Goal: Task Accomplishment & Management: Use online tool/utility

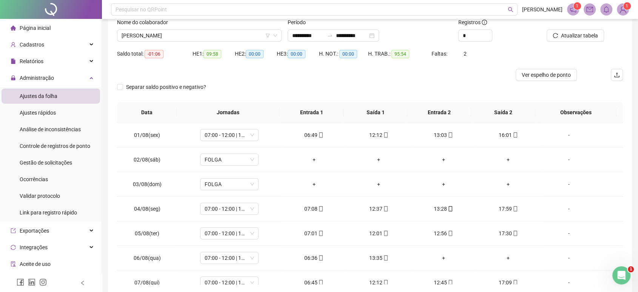
scroll to position [280, 0]
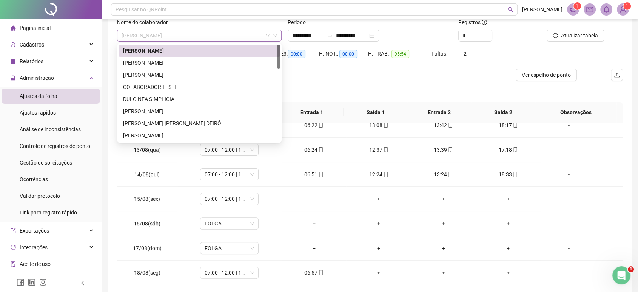
click at [248, 30] on span "[PERSON_NAME]" at bounding box center [200, 35] width 156 height 11
click at [155, 134] on div "[PERSON_NAME]" at bounding box center [199, 135] width 153 height 8
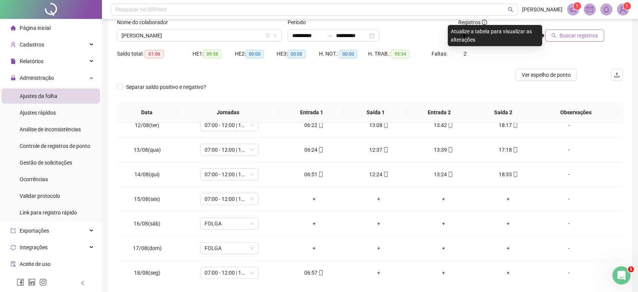
click at [574, 32] on span "Buscar registros" at bounding box center [579, 35] width 39 height 8
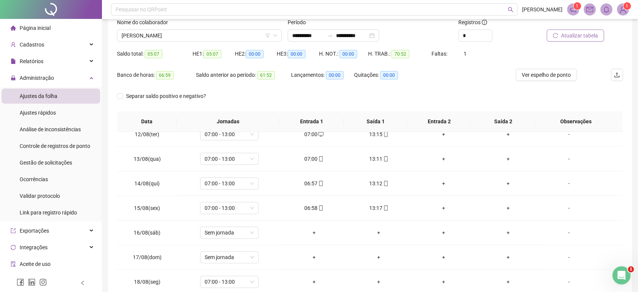
scroll to position [94, 0]
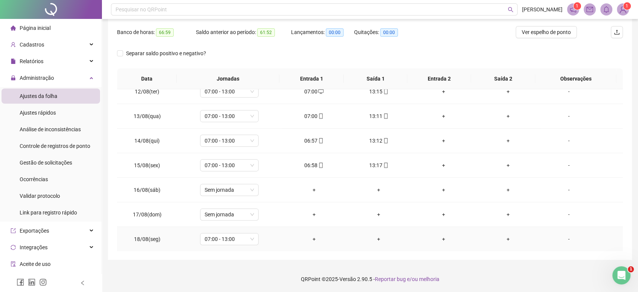
click at [312, 238] on div "+" at bounding box center [314, 239] width 53 height 8
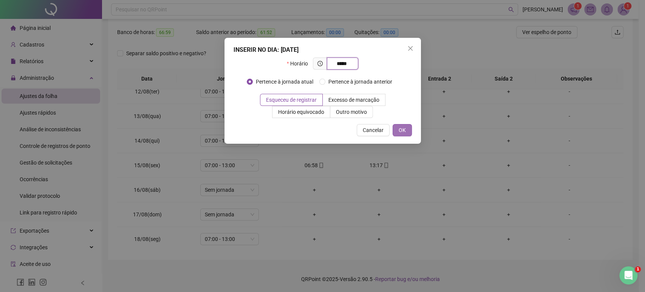
type input "*****"
click at [406, 127] on button "OK" at bounding box center [402, 130] width 19 height 12
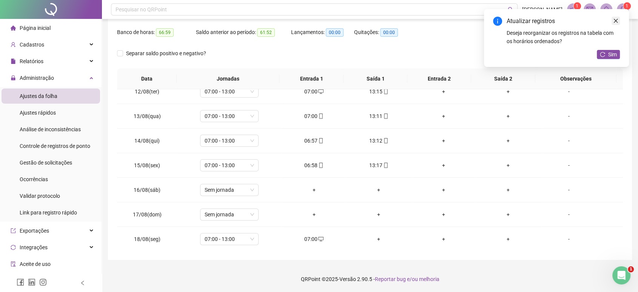
click at [617, 20] on icon "close" at bounding box center [616, 20] width 5 height 5
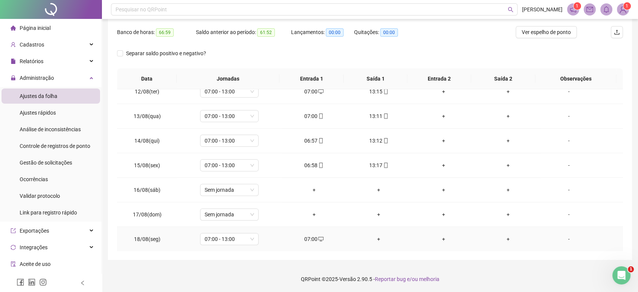
click at [318, 237] on icon "desktop" at bounding box center [320, 238] width 5 height 5
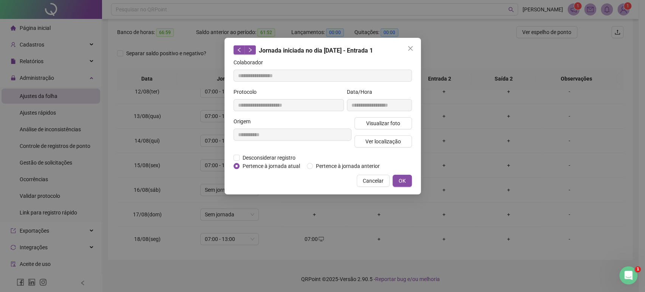
type input "**********"
click at [283, 159] on span "Desconsiderar registro" at bounding box center [269, 157] width 59 height 8
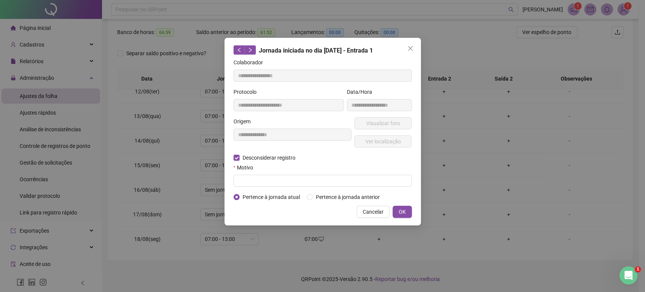
click at [364, 175] on div at bounding box center [322, 181] width 178 height 12
click at [359, 181] on input "text" at bounding box center [322, 181] width 178 height 12
type input "******"
click at [399, 210] on span "OK" at bounding box center [402, 211] width 7 height 8
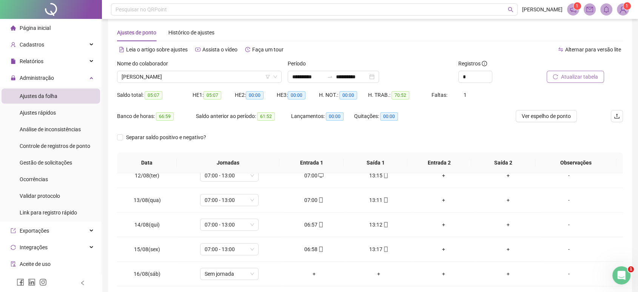
scroll to position [0, 0]
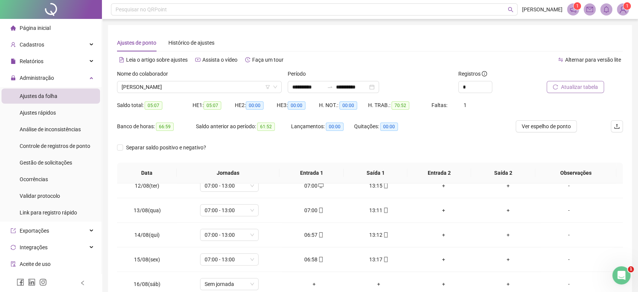
click at [585, 85] on span "Atualizar tabela" at bounding box center [579, 87] width 37 height 8
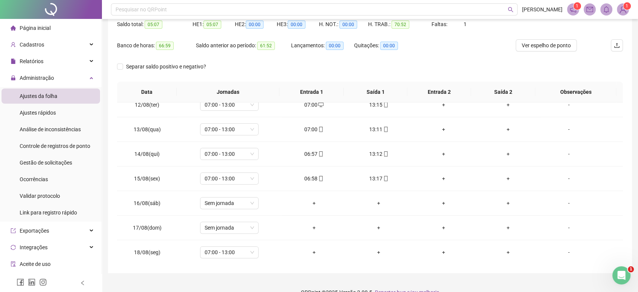
scroll to position [94, 0]
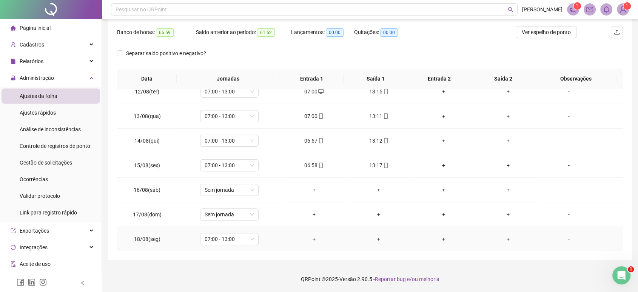
click at [314, 241] on div "+" at bounding box center [314, 239] width 53 height 8
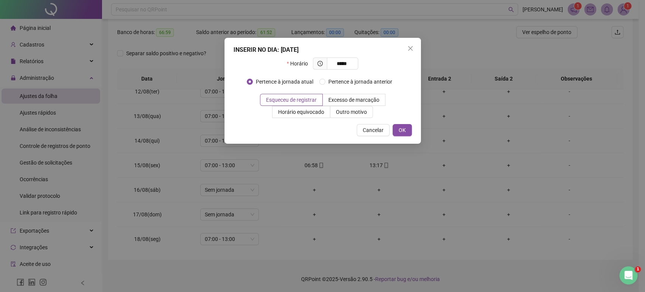
type input "*****"
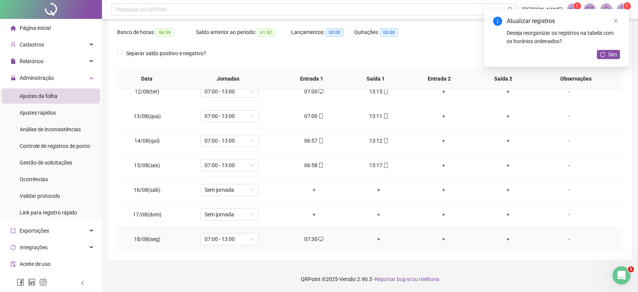
click at [377, 239] on div "+" at bounding box center [378, 239] width 53 height 8
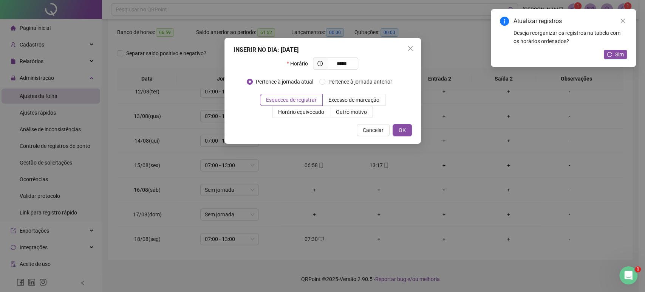
type input "*****"
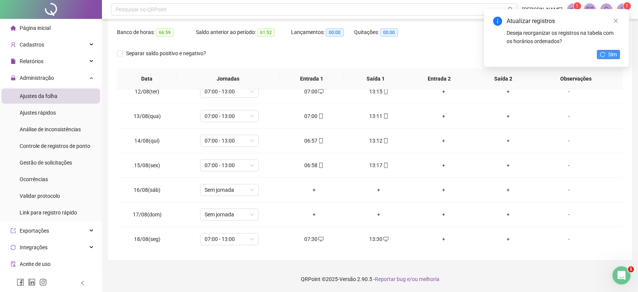
click at [611, 58] on span "Sim" at bounding box center [613, 54] width 9 height 8
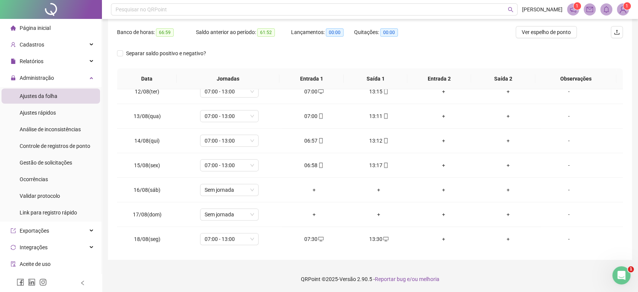
click at [40, 94] on span "Ajustes da folha" at bounding box center [39, 96] width 38 height 6
click at [300, 58] on div "Separar saldo positivo e negativo?" at bounding box center [370, 57] width 506 height 21
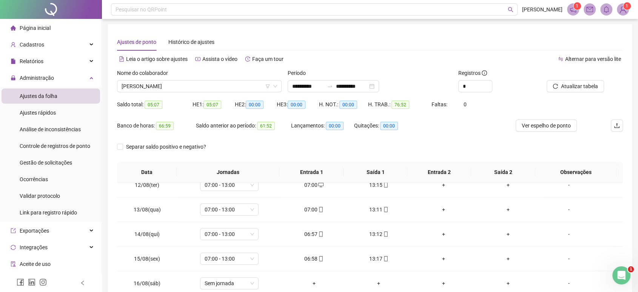
scroll to position [0, 0]
click at [393, 35] on div "Ajustes de ponto Histórico de ajustes" at bounding box center [370, 42] width 506 height 17
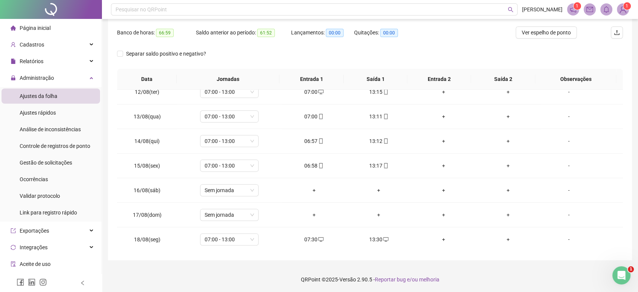
scroll to position [94, 0]
click at [501, 56] on div "Separar saldo positivo e negativo?" at bounding box center [370, 57] width 506 height 21
click at [451, 56] on div "Separar saldo positivo e negativo?" at bounding box center [370, 57] width 506 height 21
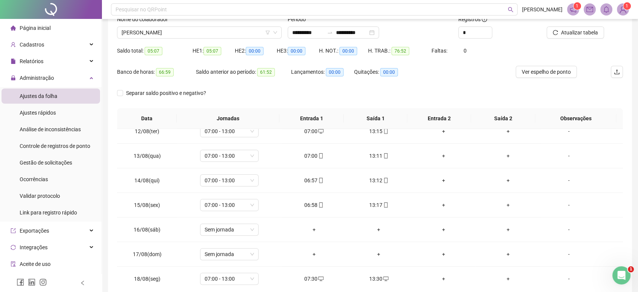
scroll to position [0, 0]
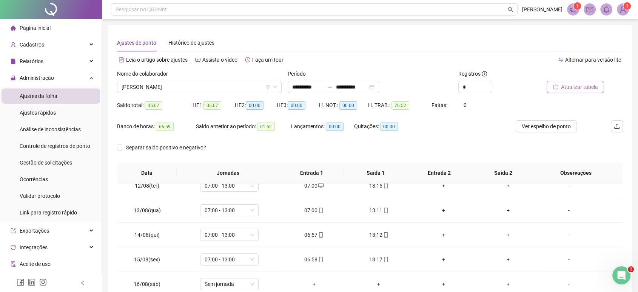
click at [558, 86] on icon "reload" at bounding box center [555, 86] width 5 height 5
